Goal: Obtain resource: Download file/media

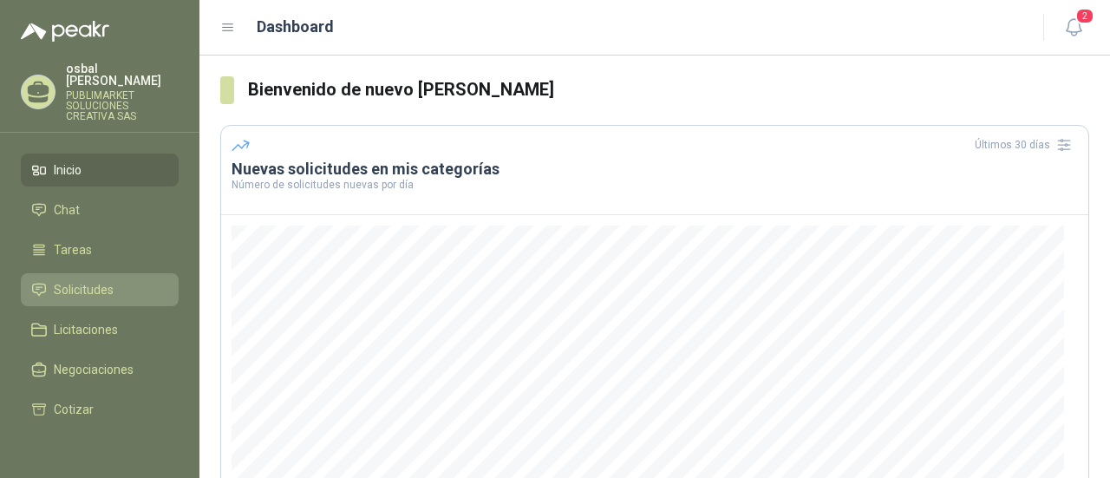
click at [99, 280] on span "Solicitudes" at bounding box center [84, 289] width 60 height 19
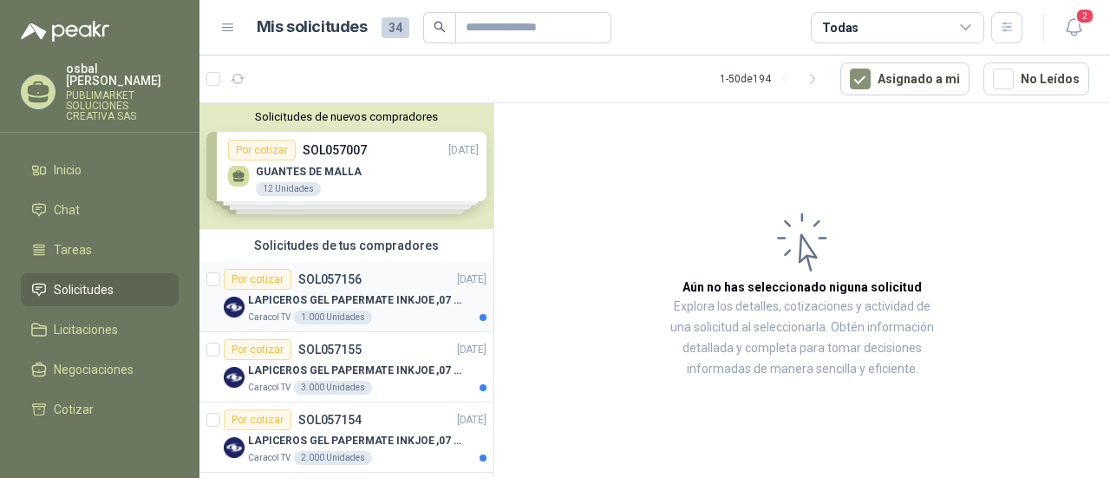
click at [429, 311] on div "Caracol TV 1.000 Unidades" at bounding box center [367, 318] width 239 height 14
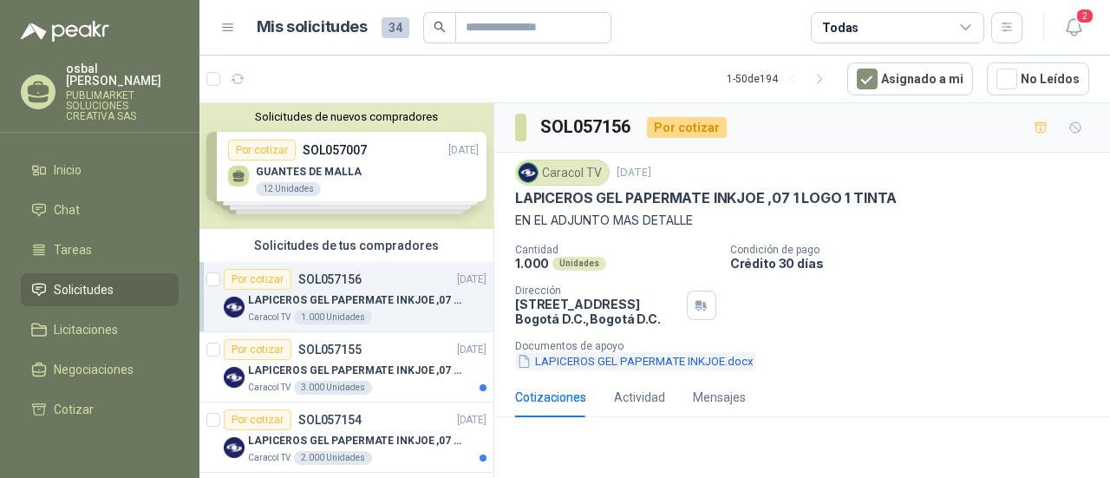
click at [649, 361] on button "LAPICEROS GEL PAPERMATE INKJOE.docx" at bounding box center [635, 361] width 240 height 18
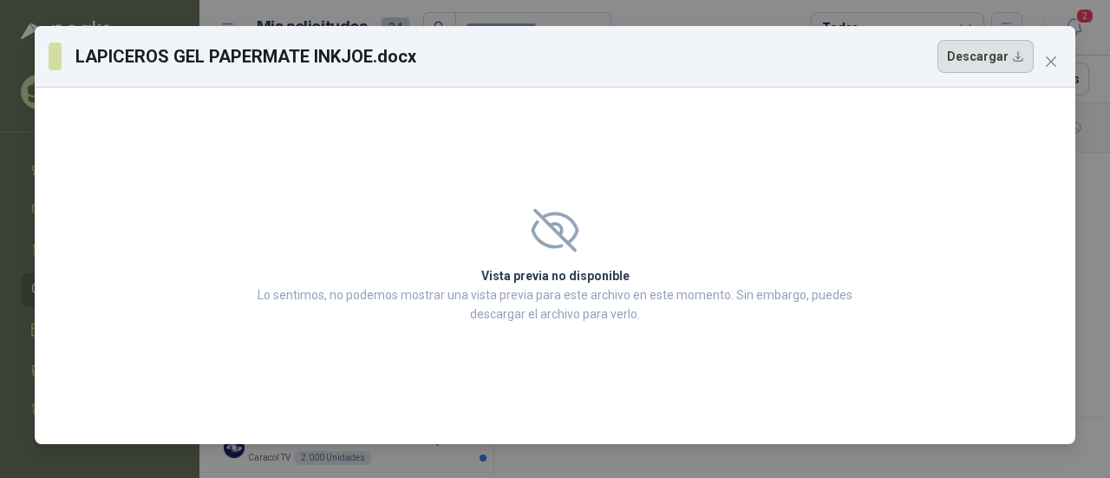
click at [1015, 62] on button "Descargar" at bounding box center [986, 56] width 96 height 33
click at [1052, 51] on button "Close" at bounding box center [1052, 62] width 28 height 28
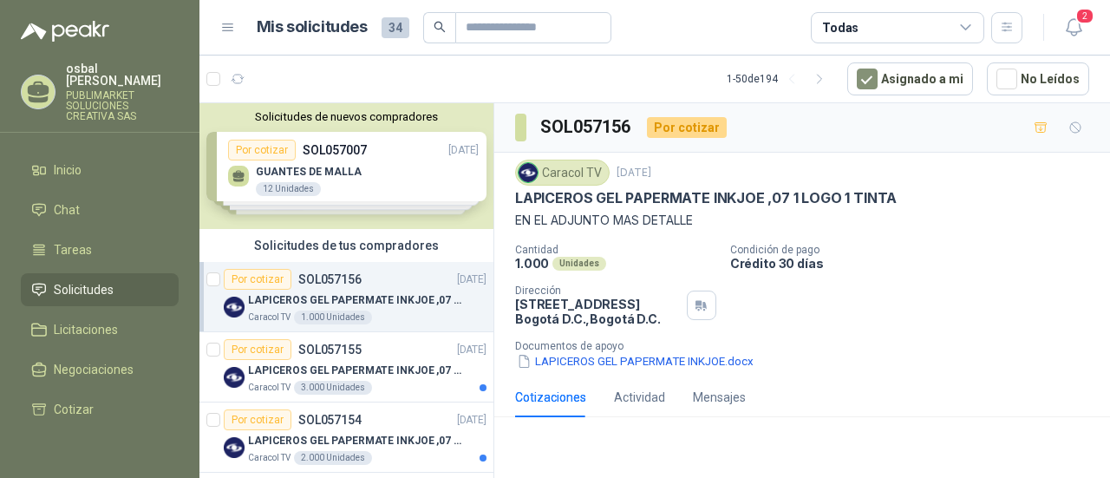
click at [599, 125] on h3 "SOL057156" at bounding box center [586, 127] width 93 height 27
click at [403, 389] on div "Caracol TV 3.000 Unidades" at bounding box center [367, 388] width 239 height 14
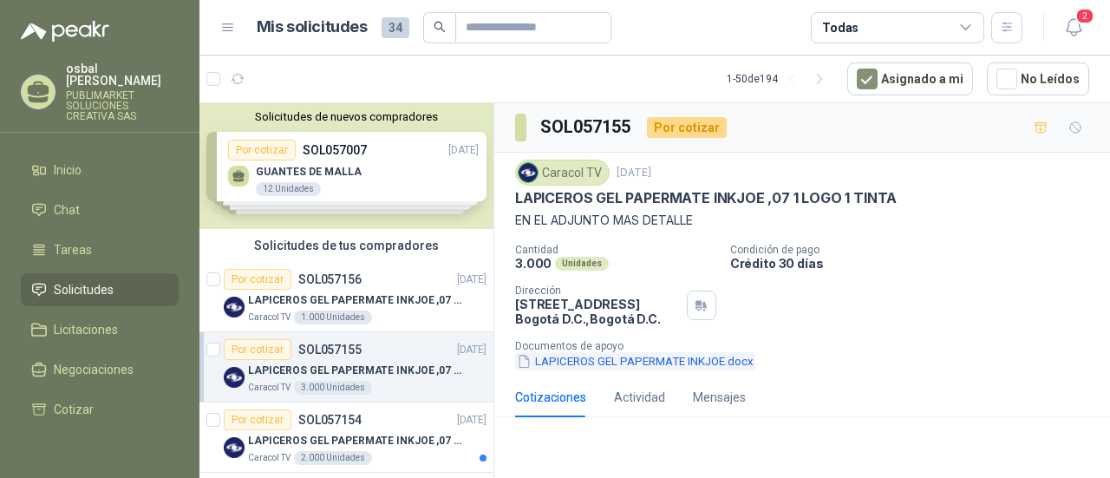
click at [642, 358] on button "LAPICEROS GEL PAPERMATE INKJOE.docx" at bounding box center [635, 361] width 240 height 18
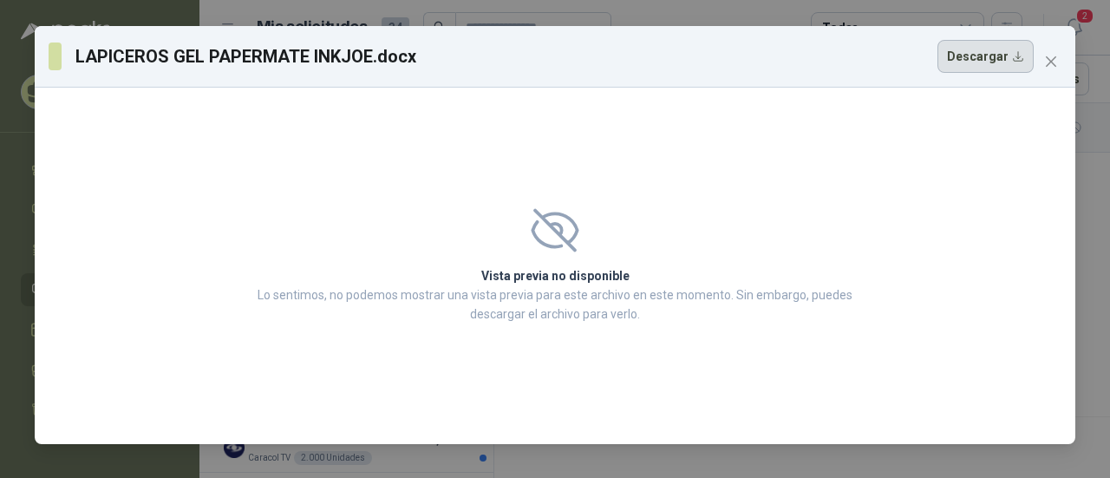
click at [996, 53] on button "Descargar" at bounding box center [986, 56] width 96 height 33
click at [1055, 56] on icon "close" at bounding box center [1051, 62] width 14 height 14
